Goal: Obtain resource: Download file/media

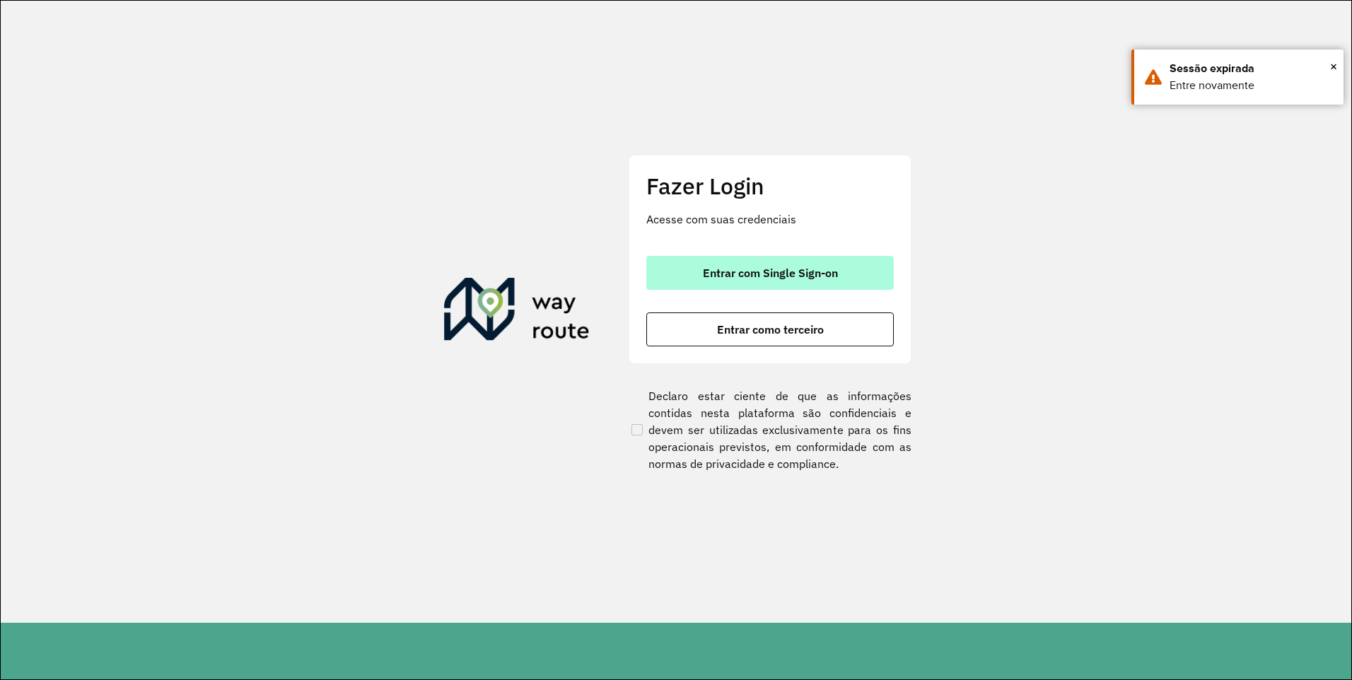
click at [721, 268] on span "Entrar com Single Sign-on" at bounding box center [770, 272] width 135 height 11
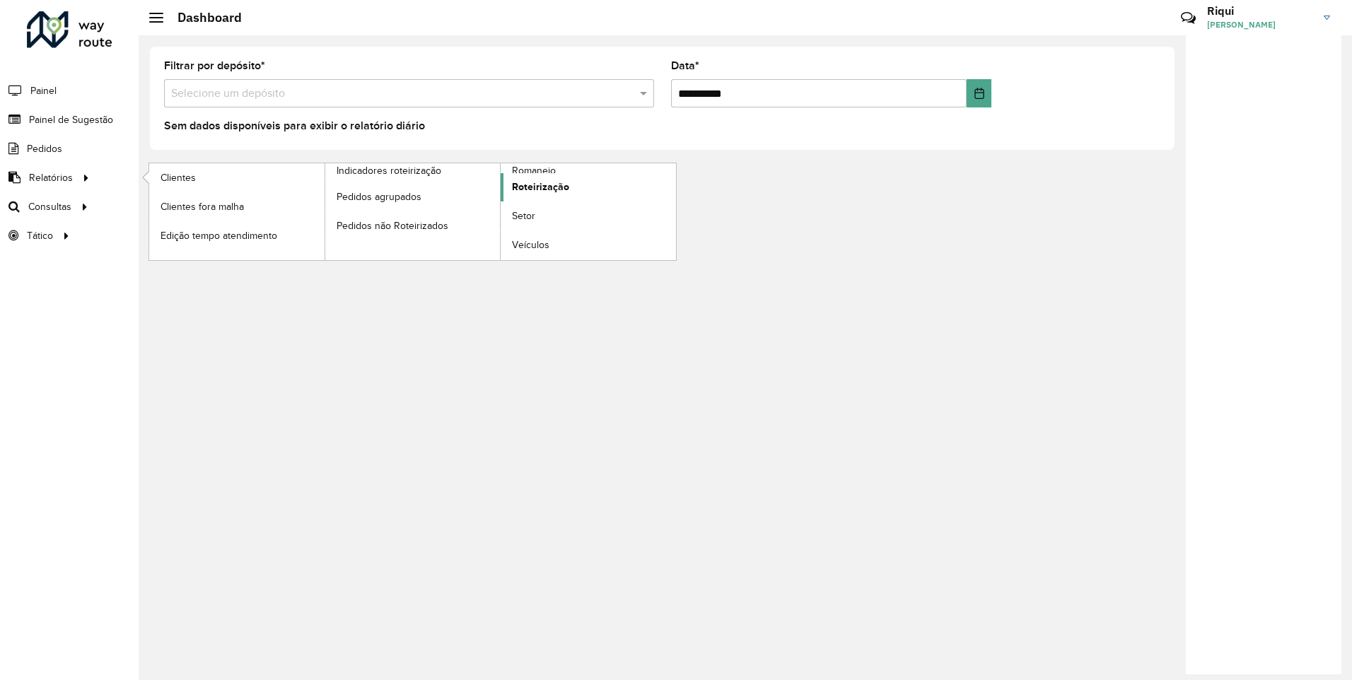
click at [557, 190] on span "Roteirização" at bounding box center [540, 187] width 57 height 15
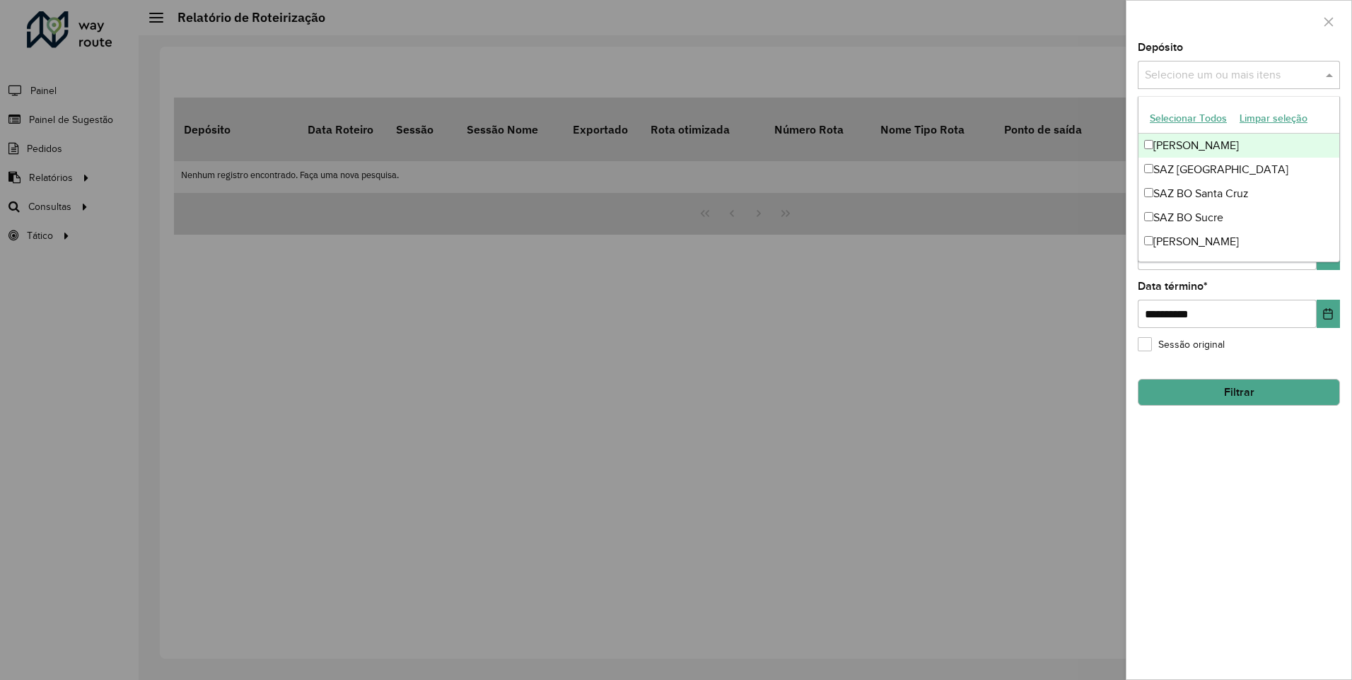
click at [1209, 76] on input "text" at bounding box center [1231, 75] width 181 height 17
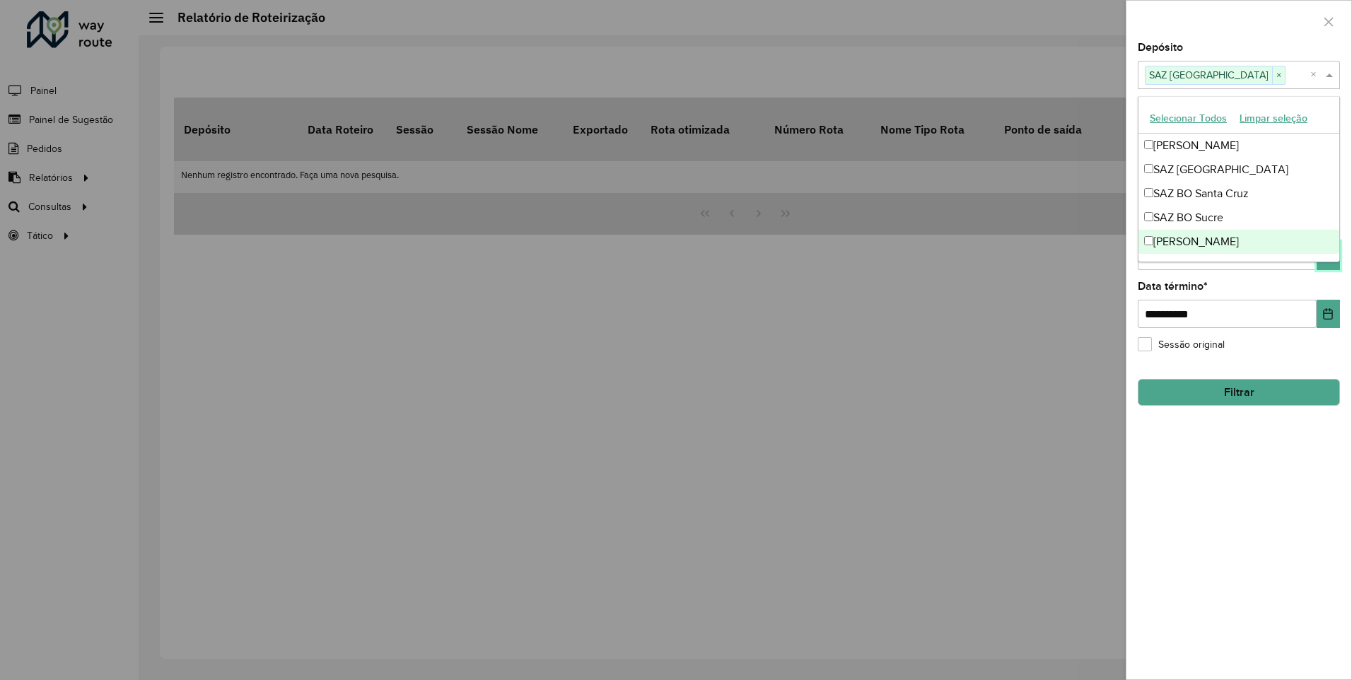
click at [1325, 264] on button "Choose Date" at bounding box center [1328, 256] width 23 height 28
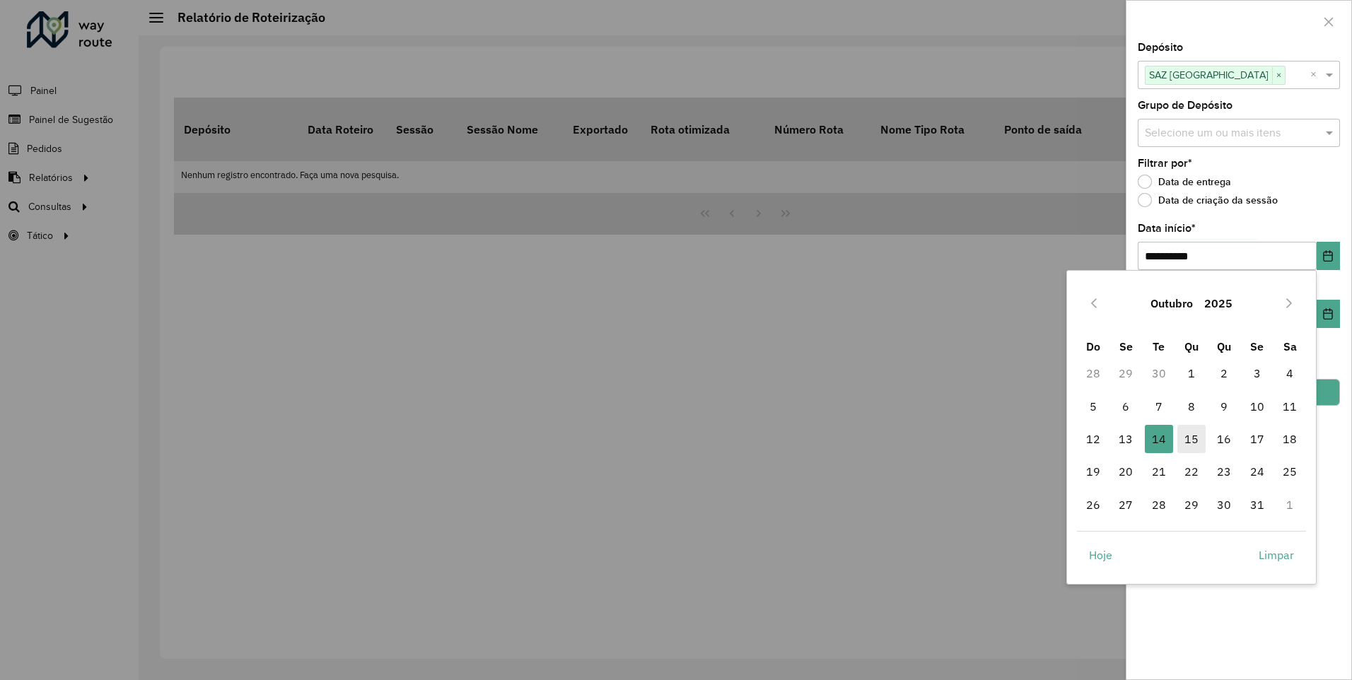
click at [1194, 441] on span "15" at bounding box center [1191, 439] width 28 height 28
type input "**********"
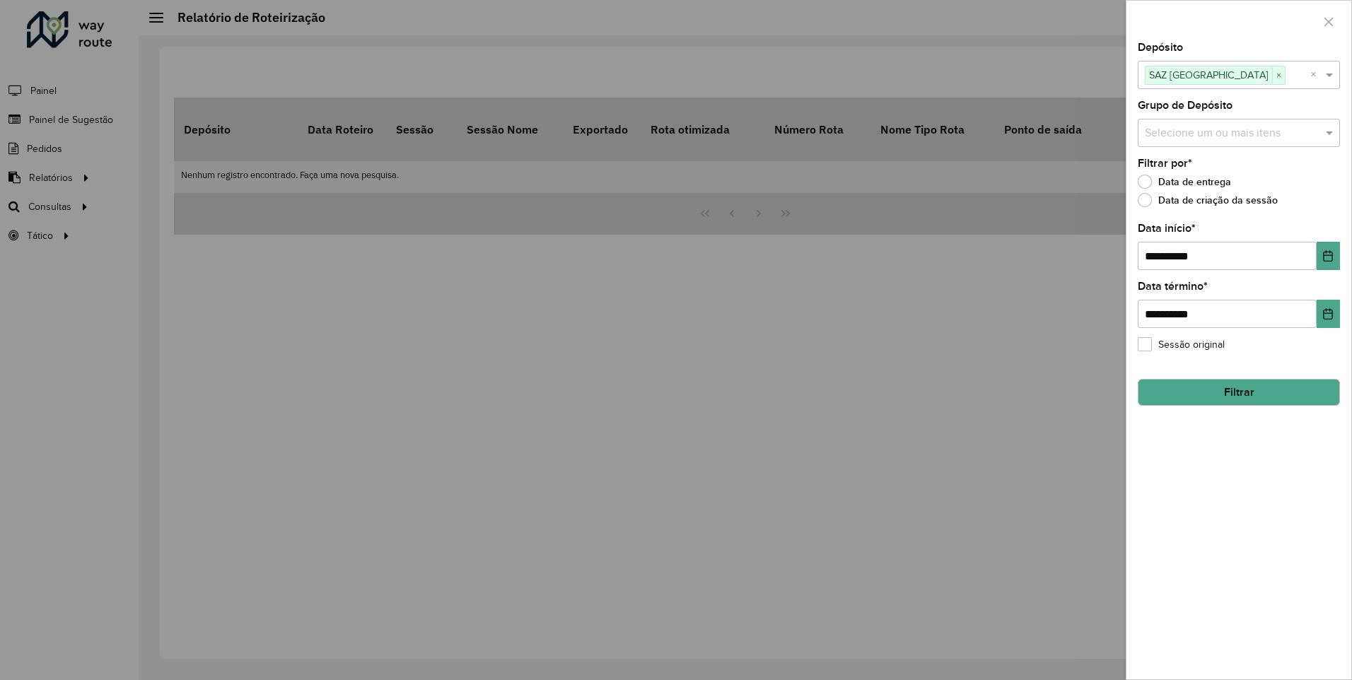
click at [1228, 387] on button "Filtrar" at bounding box center [1239, 392] width 202 height 27
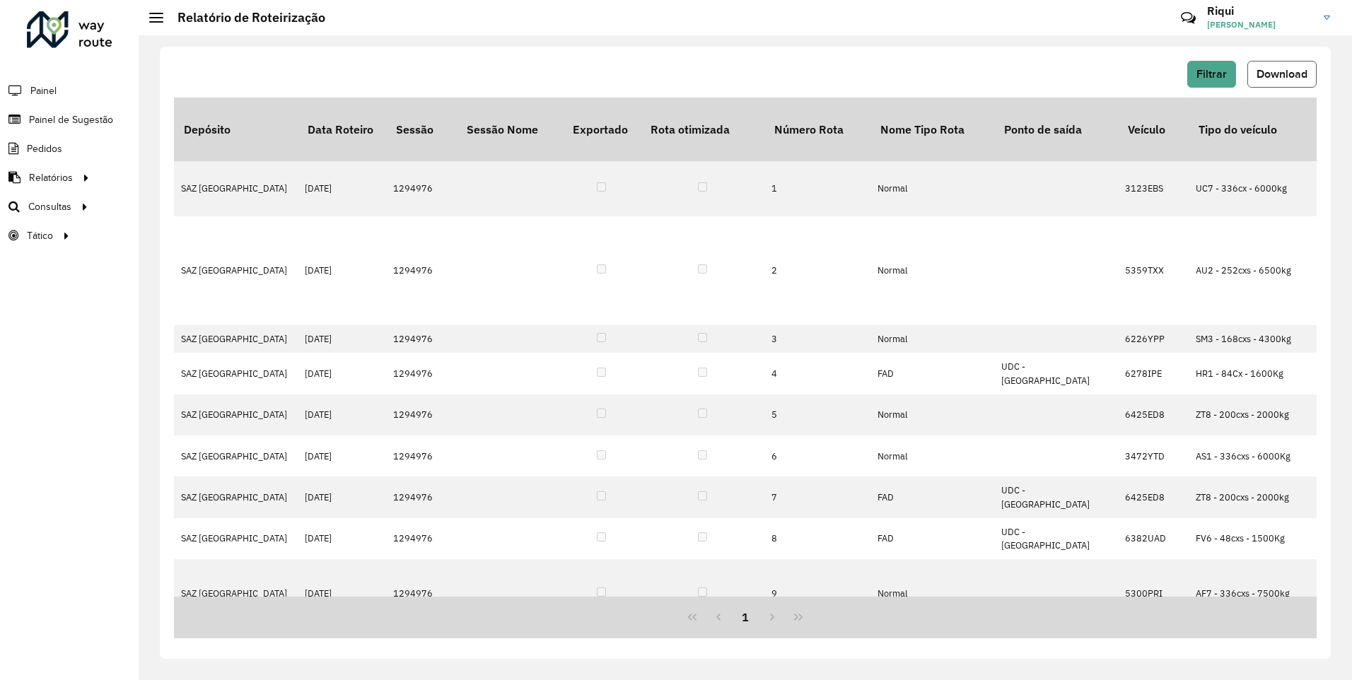
click at [1265, 71] on span "Download" at bounding box center [1282, 74] width 51 height 12
